Goal: Information Seeking & Learning: Learn about a topic

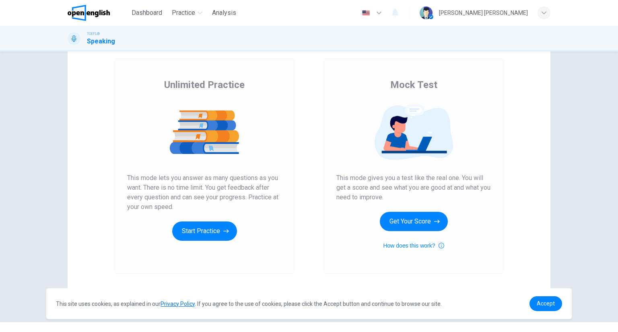
scroll to position [42, 0]
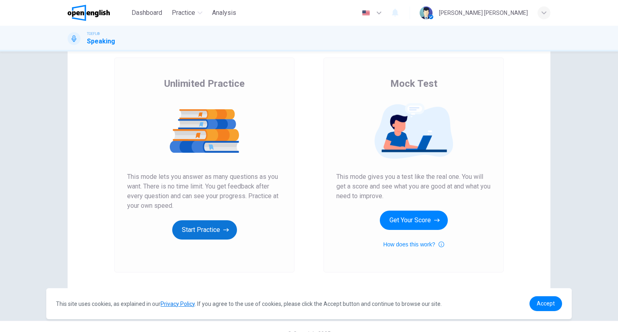
click at [204, 228] on button "Start Practice" at bounding box center [204, 229] width 65 height 19
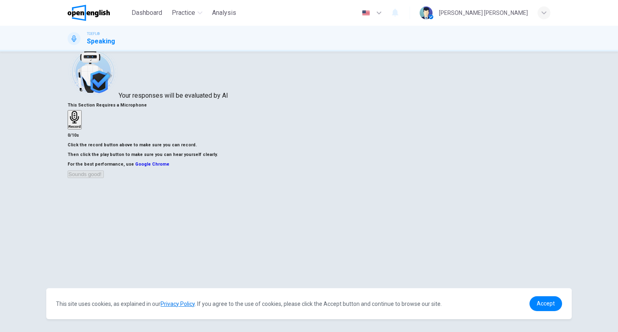
scroll to position [22, 0]
click at [81, 122] on div "Record" at bounding box center [74, 119] width 12 height 18
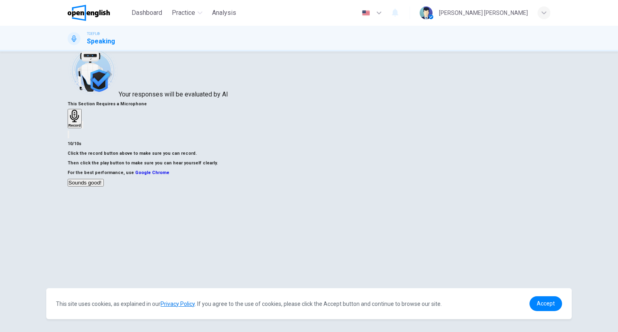
click at [105, 185] on icon "button" at bounding box center [105, 185] width 0 height 0
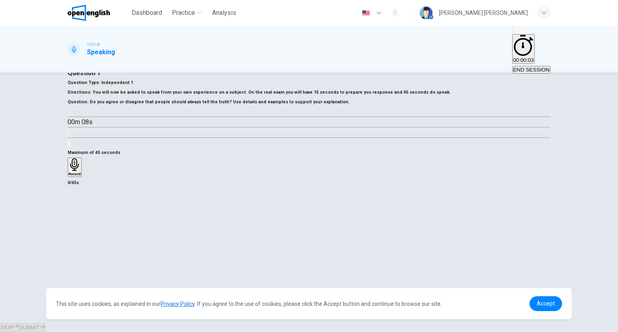
scroll to position [14, 0]
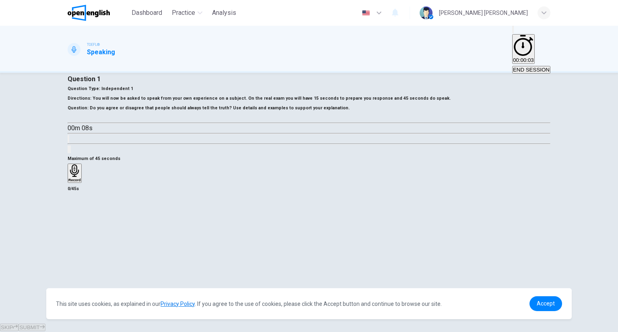
click at [71, 118] on icon "button" at bounding box center [71, 118] width 0 height 0
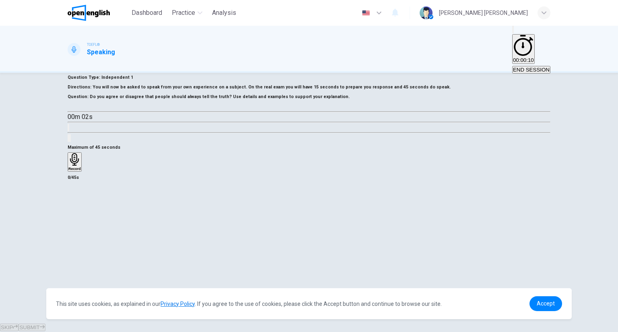
scroll to position [27, 0]
click at [81, 164] on icon "button" at bounding box center [74, 158] width 12 height 12
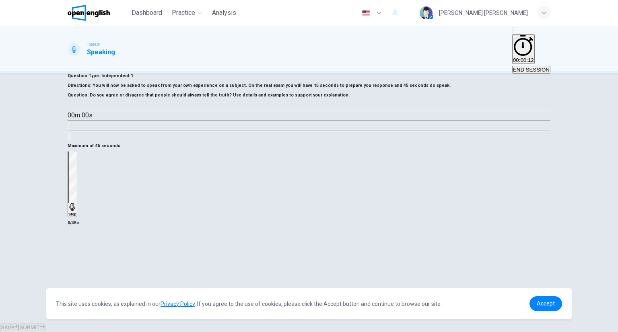
type input "*"
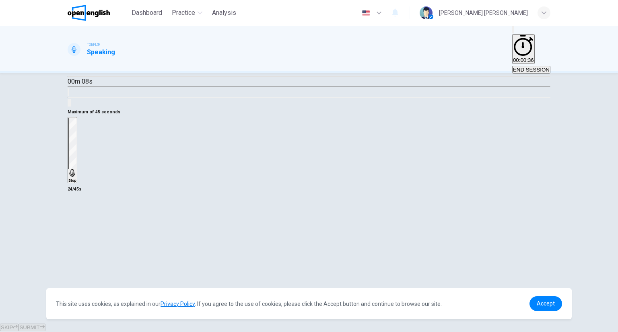
scroll to position [63, 0]
click at [76, 182] on div "Stop" at bounding box center [72, 149] width 8 height 65
click at [82, 135] on h6 "Record" at bounding box center [76, 133] width 12 height 4
click at [76, 182] on div "Stop" at bounding box center [72, 149] width 8 height 65
click at [551, 303] on span "Accept" at bounding box center [545, 303] width 18 height 6
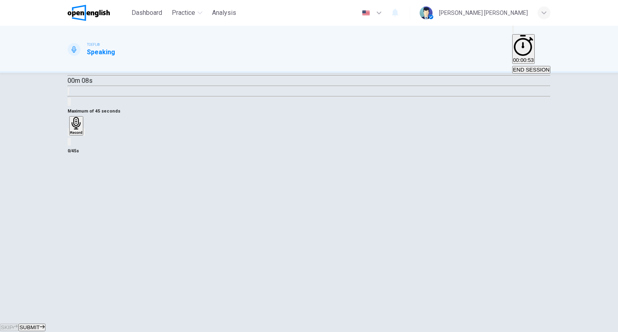
click at [555, 298] on div "Question 1 Question Type : Independent 1 Directions : You will now be asked to …" at bounding box center [309, 198] width 618 height 250
click at [84, 134] on icon "button" at bounding box center [84, 134] width 0 height 0
click at [76, 142] on icon "button" at bounding box center [73, 139] width 6 height 6
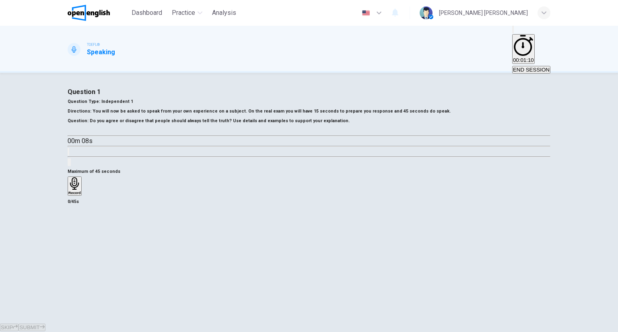
scroll to position [0, 0]
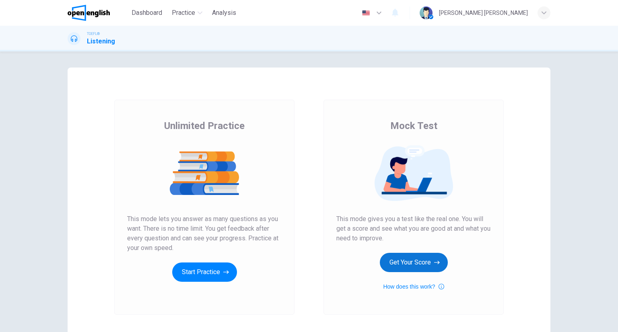
click at [417, 266] on button "Get Your Score" at bounding box center [414, 262] width 68 height 19
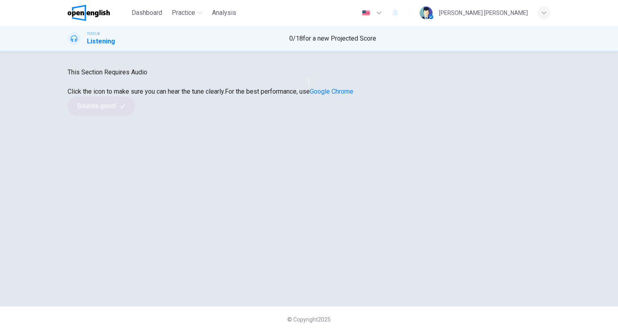
scroll to position [16, 0]
click at [310, 86] on button "button" at bounding box center [309, 82] width 2 height 8
click at [135, 116] on button "Sounds good!" at bounding box center [102, 106] width 68 height 19
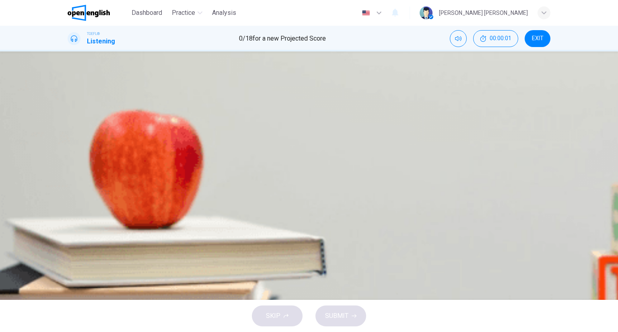
scroll to position [0, 0]
click at [74, 130] on icon "button" at bounding box center [74, 127] width 6 height 6
type input "*"
drag, startPoint x: 300, startPoint y: 141, endPoint x: 396, endPoint y: 127, distance: 97.1
click at [396, 111] on div "Question 1 What type of club is the campus radio station? A A non-profit, stude…" at bounding box center [309, 94] width 483 height 34
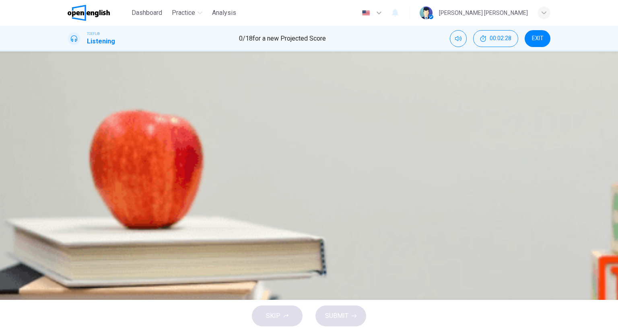
click at [205, 109] on span "A for-profit, student-run club" at bounding box center [172, 106] width 66 height 6
click at [339, 312] on span "SUBMIT" at bounding box center [336, 315] width 23 height 11
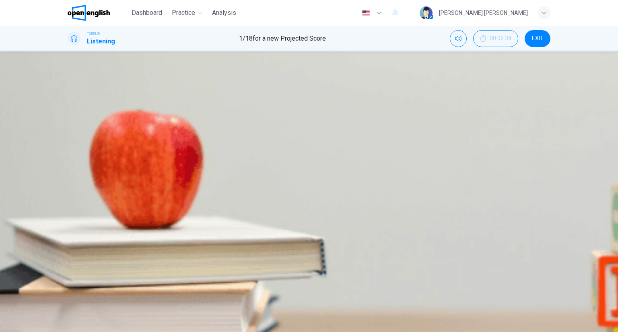
type input "*"
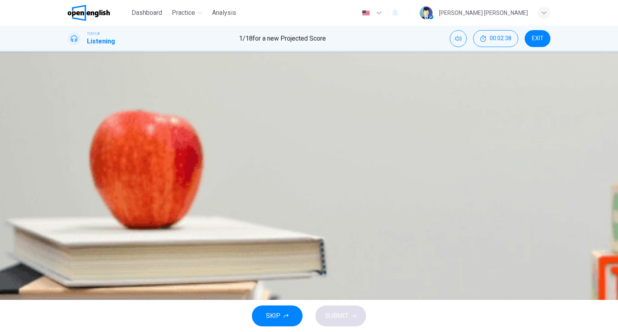
click at [84, 9] on img at bounding box center [89, 13] width 42 height 16
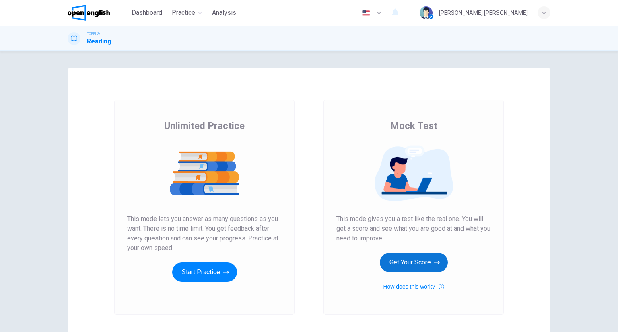
click at [428, 261] on button "Get Your Score" at bounding box center [414, 262] width 68 height 19
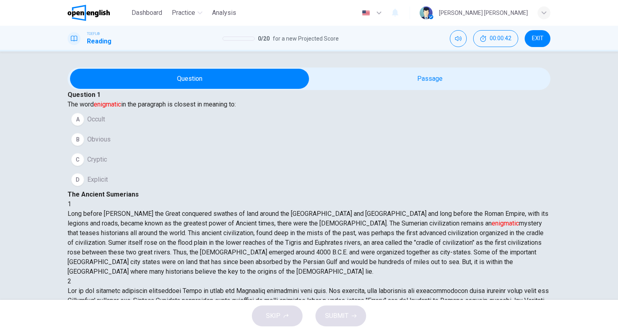
click at [84, 126] on div "A" at bounding box center [77, 119] width 13 height 13
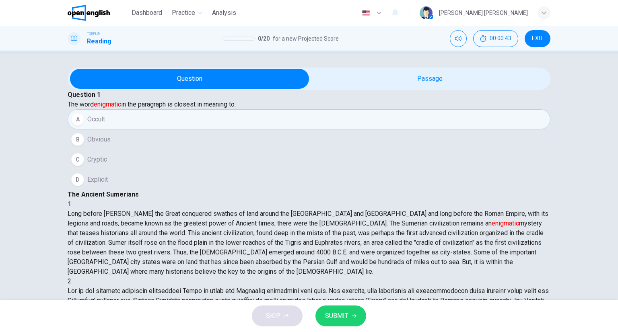
click at [354, 315] on icon "button" at bounding box center [353, 316] width 5 height 4
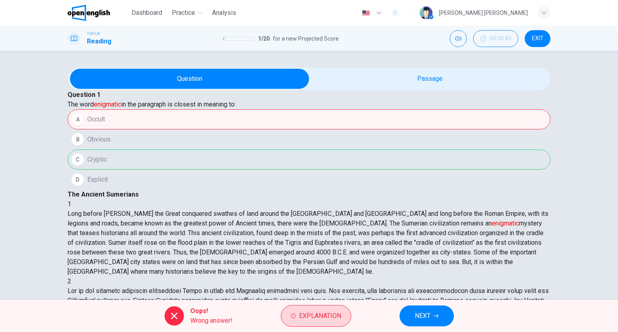
click at [333, 314] on span "Explanation" at bounding box center [320, 315] width 42 height 11
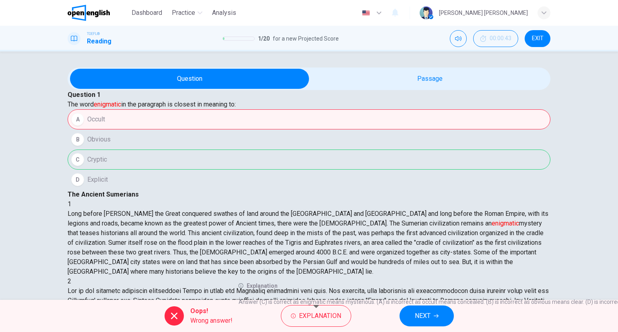
click at [88, 6] on img at bounding box center [89, 13] width 42 height 16
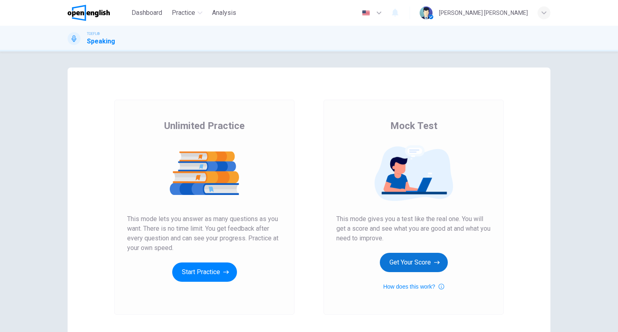
click at [427, 270] on button "Get Your Score" at bounding box center [414, 262] width 68 height 19
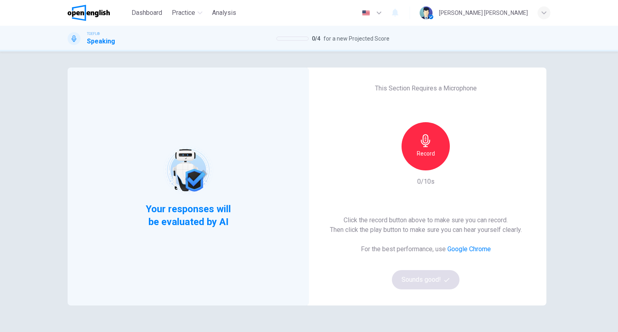
click at [408, 153] on div "Record" at bounding box center [425, 146] width 48 height 48
click at [411, 156] on div "Record" at bounding box center [425, 146] width 48 height 48
click at [407, 152] on div "Stop" at bounding box center [425, 146] width 48 height 48
click at [461, 164] on icon "button" at bounding box center [463, 164] width 4 height 5
click at [419, 156] on h6 "Record" at bounding box center [426, 154] width 18 height 10
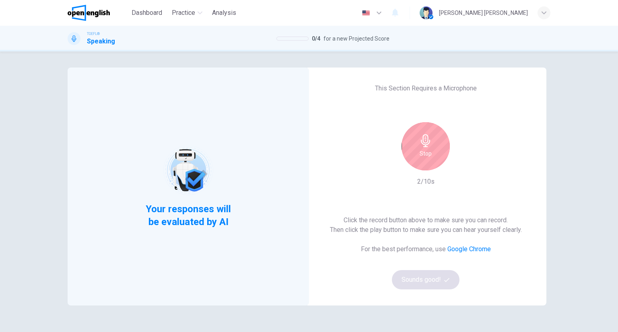
click at [420, 147] on div "Stop" at bounding box center [425, 146] width 48 height 48
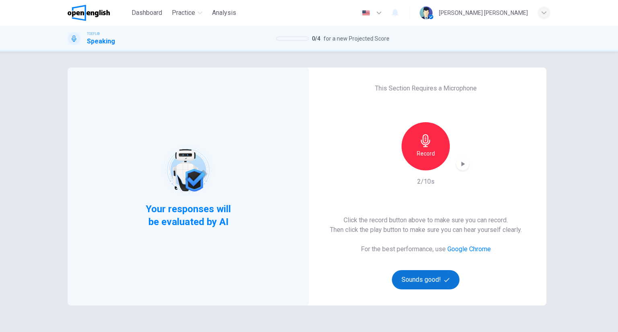
click at [419, 287] on button "Sounds good!" at bounding box center [426, 279] width 68 height 19
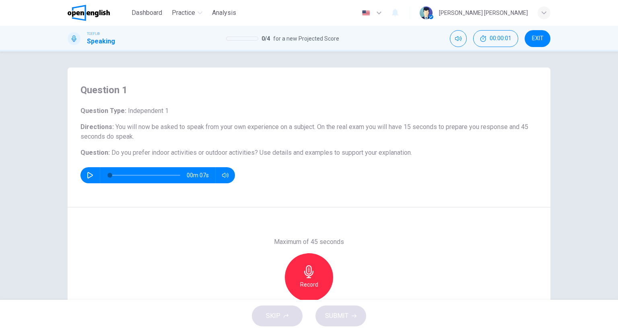
click at [88, 175] on icon "button" at bounding box center [90, 175] width 6 height 6
type input "*"
click at [307, 277] on icon "button" at bounding box center [308, 271] width 9 height 13
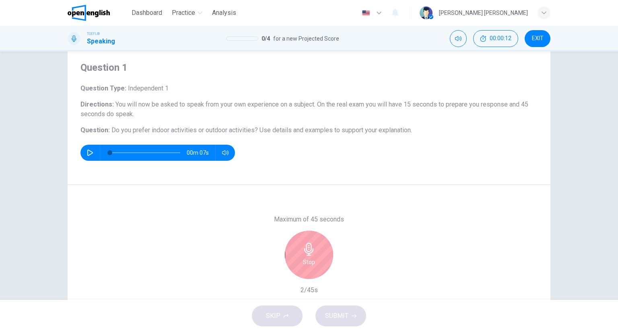
scroll to position [37, 0]
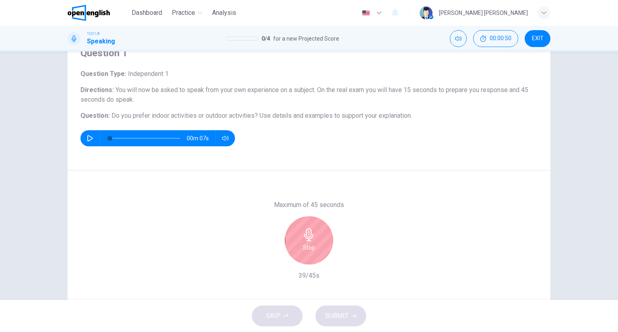
click at [309, 246] on h6 "Stop" at bounding box center [309, 248] width 12 height 10
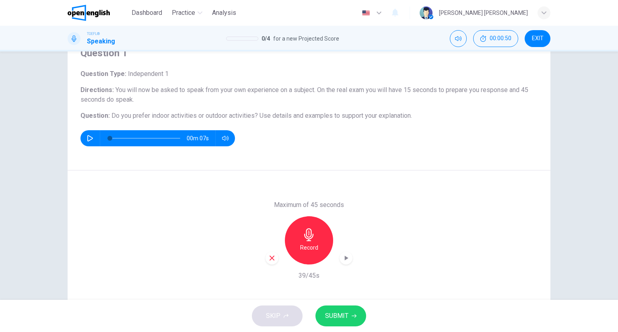
click at [347, 315] on span "SUBMIT" at bounding box center [336, 315] width 23 height 11
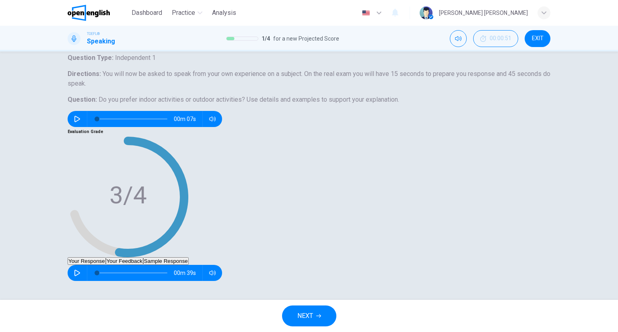
click at [143, 257] on button "Your Feedback" at bounding box center [124, 261] width 37 height 8
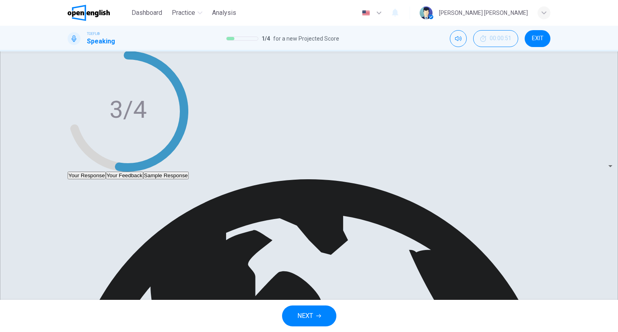
scroll to position [127, 0]
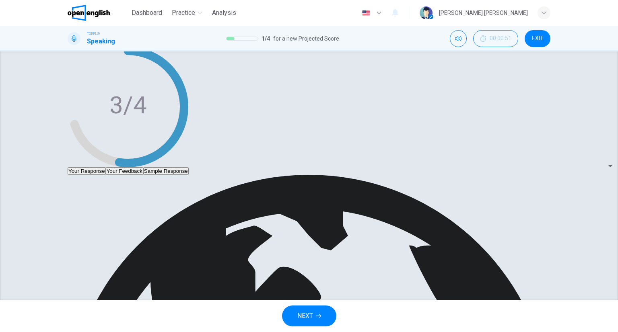
click at [315, 318] on button "NEXT" at bounding box center [309, 316] width 54 height 21
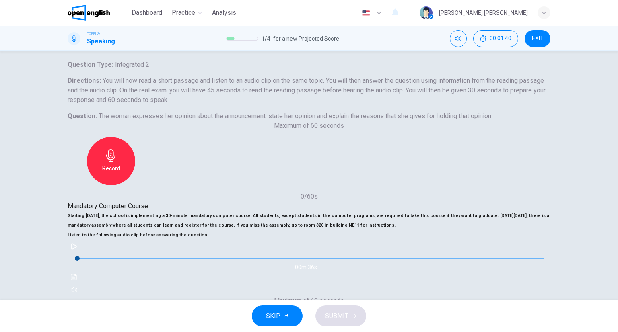
scroll to position [34, 0]
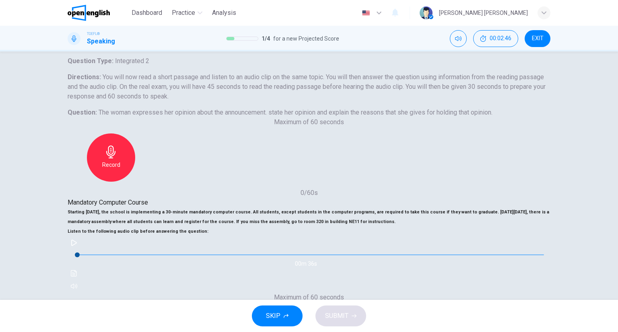
click at [77, 246] on icon "button" at bounding box center [74, 243] width 6 height 6
click at [77, 270] on icon "Click to see the audio transcription" at bounding box center [74, 273] width 6 height 6
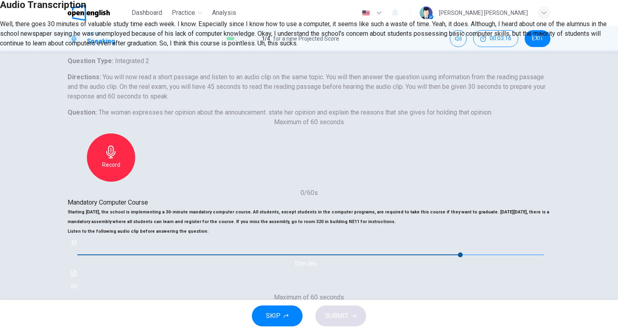
click at [11, 23] on icon "button" at bounding box center [8, 19] width 6 height 6
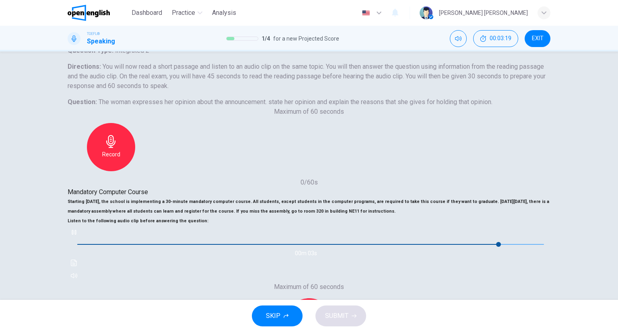
scroll to position [41, 0]
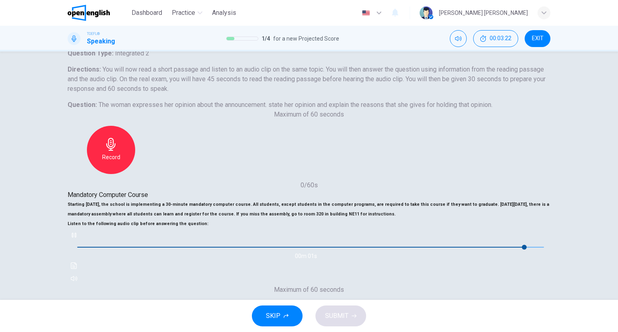
click at [333, 301] on div "Record" at bounding box center [309, 325] width 48 height 48
type input "*"
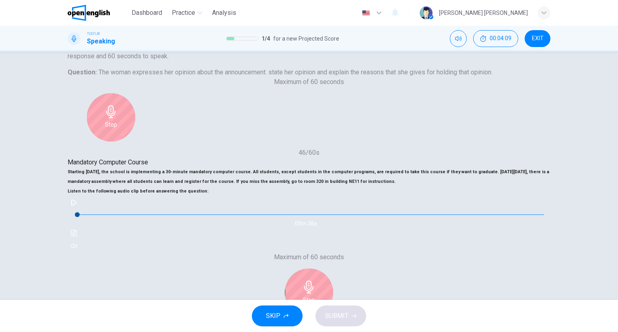
scroll to position [94, 0]
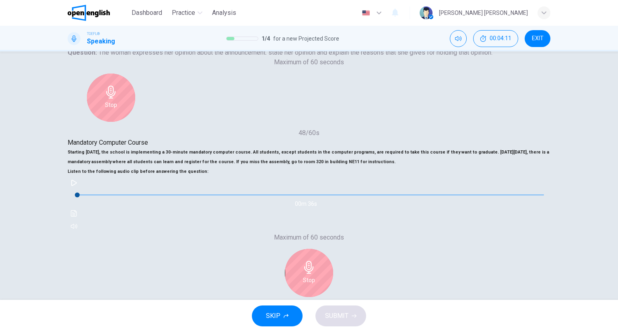
click at [315, 275] on h6 "Stop" at bounding box center [309, 280] width 12 height 10
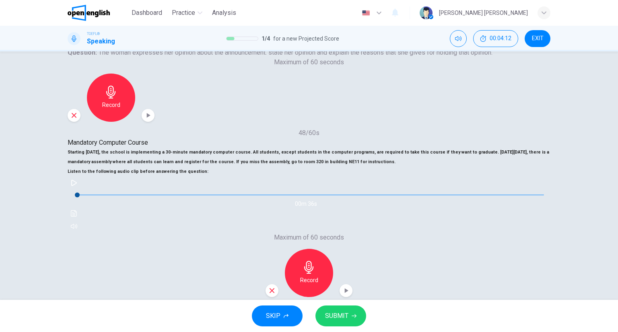
click at [345, 316] on span "SUBMIT" at bounding box center [336, 315] width 23 height 11
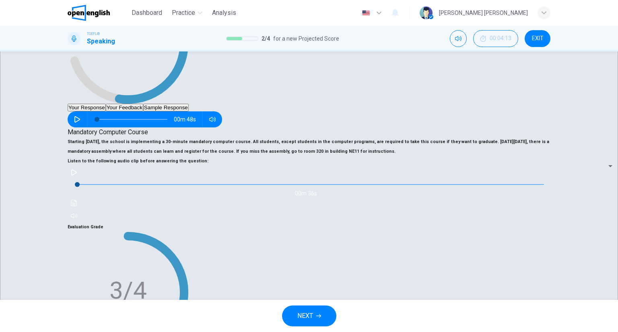
scroll to position [178, 0]
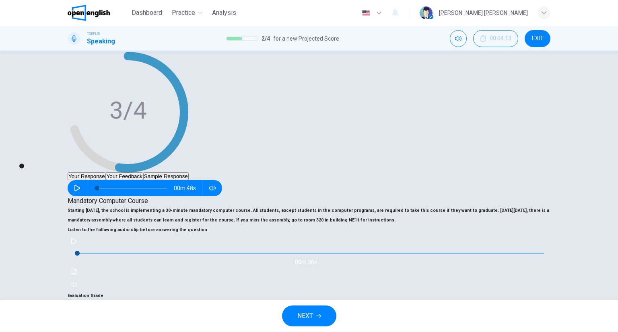
scroll to position [108, 0]
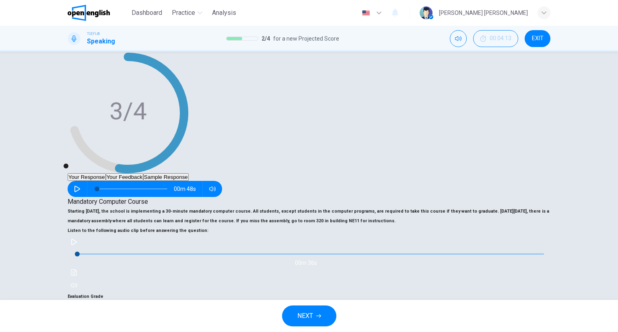
type input "**"
click at [310, 321] on span "NEXT" at bounding box center [305, 315] width 16 height 11
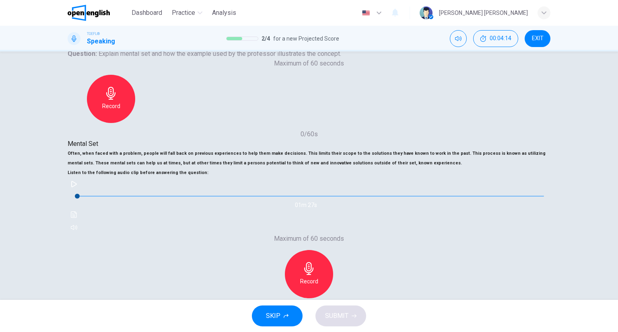
scroll to position [94, 0]
click at [77, 210] on icon "Click to see the audio transcription" at bounding box center [74, 213] width 6 height 6
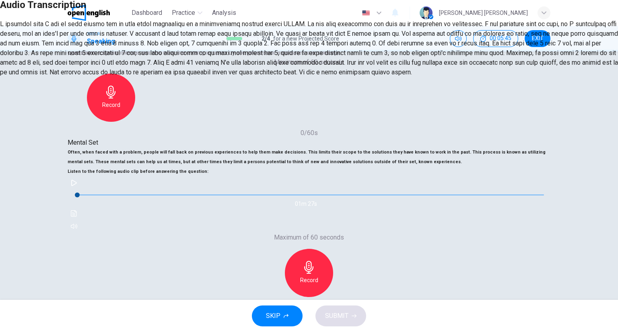
scroll to position [14, 0]
click at [11, 23] on icon "button" at bounding box center [8, 19] width 6 height 6
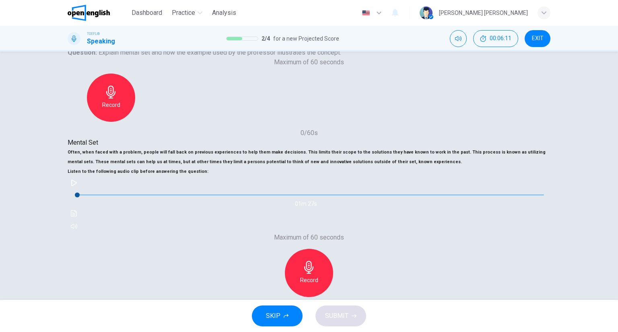
click at [315, 261] on icon "button" at bounding box center [308, 267] width 13 height 13
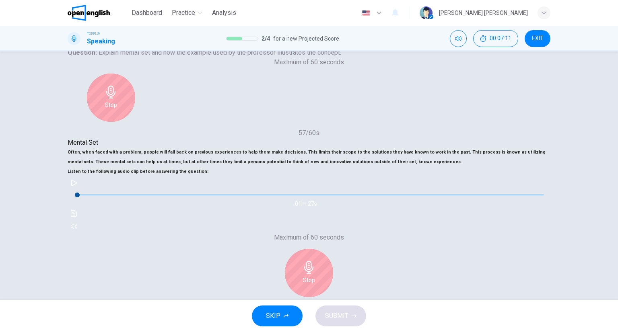
click at [315, 275] on h6 "Stop" at bounding box center [309, 280] width 12 height 10
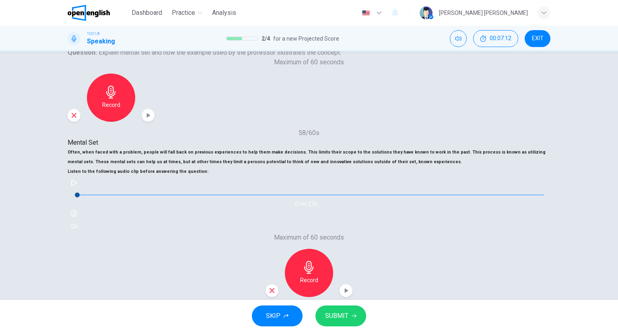
click at [353, 320] on button "SUBMIT" at bounding box center [340, 316] width 51 height 21
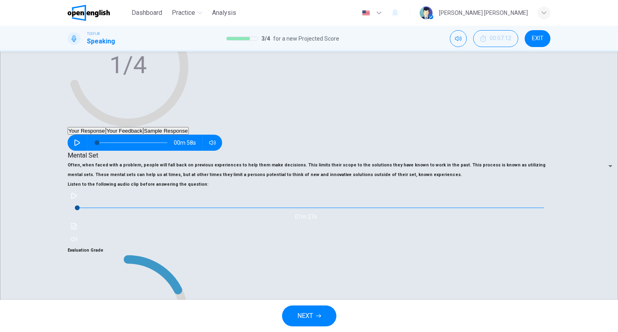
scroll to position [0, 0]
click at [522, 155] on body "This site uses cookies, as explained in our Privacy Policy . If you agree to th…" at bounding box center [309, 166] width 618 height 332
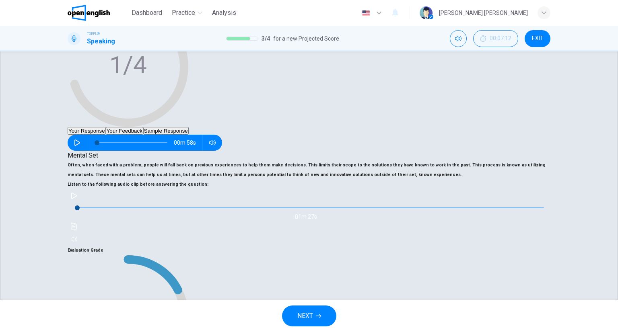
scroll to position [294, 0]
click at [518, 156] on body "This site uses cookies, as explained in our Privacy Policy . If you agree to th…" at bounding box center [309, 166] width 618 height 332
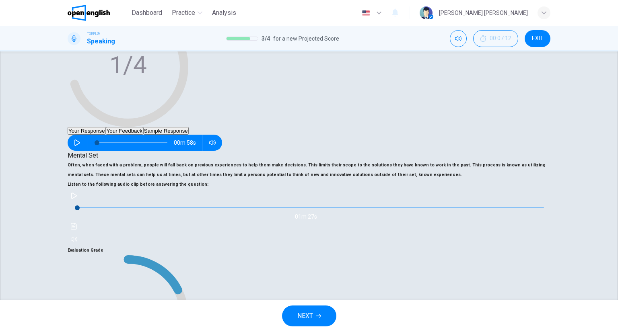
type input "**"
click at [321, 319] on button "NEXT" at bounding box center [309, 316] width 54 height 21
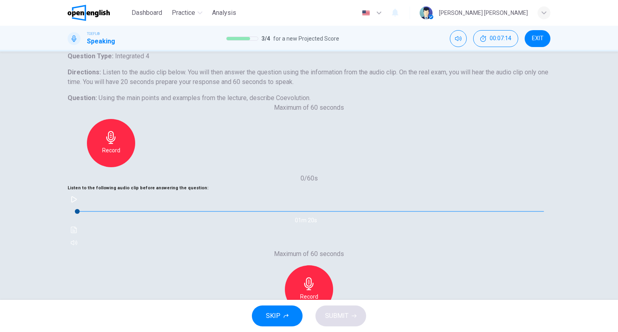
scroll to position [39, 0]
click at [77, 196] on icon "button" at bounding box center [74, 199] width 6 height 6
click at [77, 226] on icon "Click to see the audio transcription" at bounding box center [74, 229] width 6 height 6
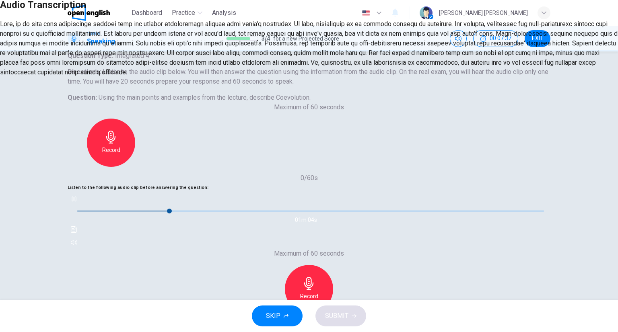
type input "**"
click at [11, 23] on icon "button" at bounding box center [8, 19] width 6 height 6
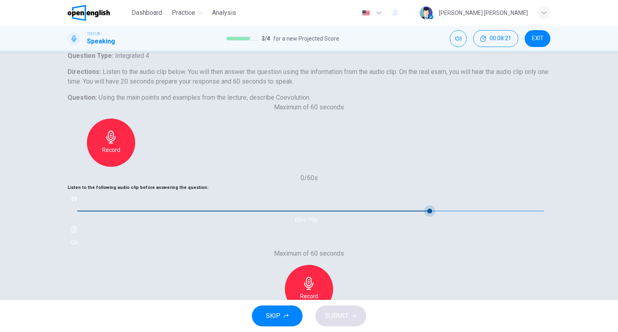
click at [427, 209] on span at bounding box center [429, 211] width 5 height 5
click at [77, 196] on icon "button" at bounding box center [74, 199] width 6 height 6
click at [318, 292] on h6 "Record" at bounding box center [309, 297] width 18 height 10
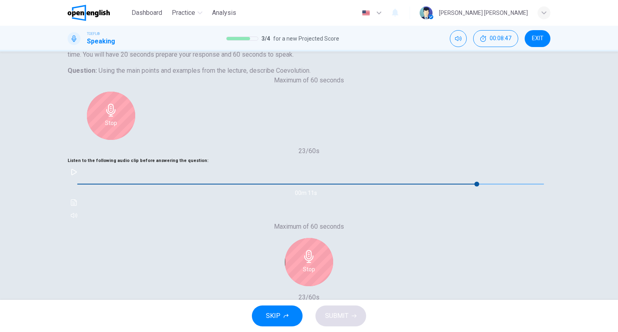
scroll to position [65, 0]
click at [313, 251] on icon "button" at bounding box center [308, 257] width 9 height 13
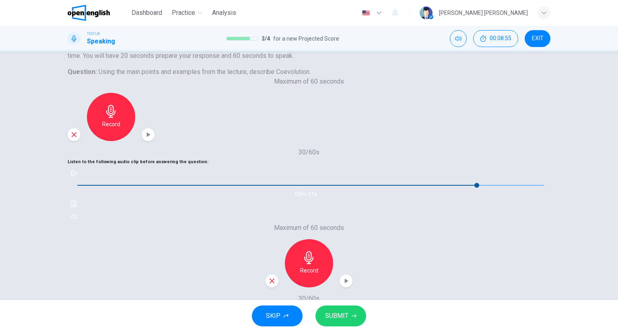
click at [350, 319] on button "SUBMIT" at bounding box center [340, 316] width 51 height 21
type input "**"
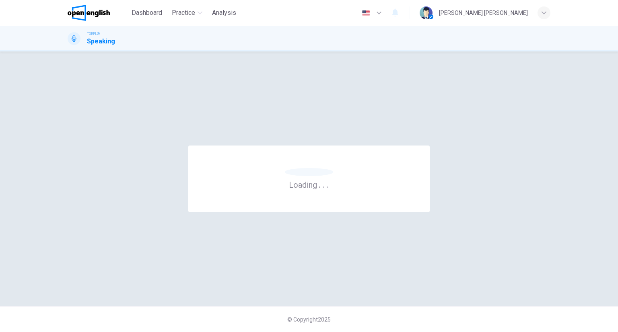
scroll to position [0, 0]
